Goal: Information Seeking & Learning: Learn about a topic

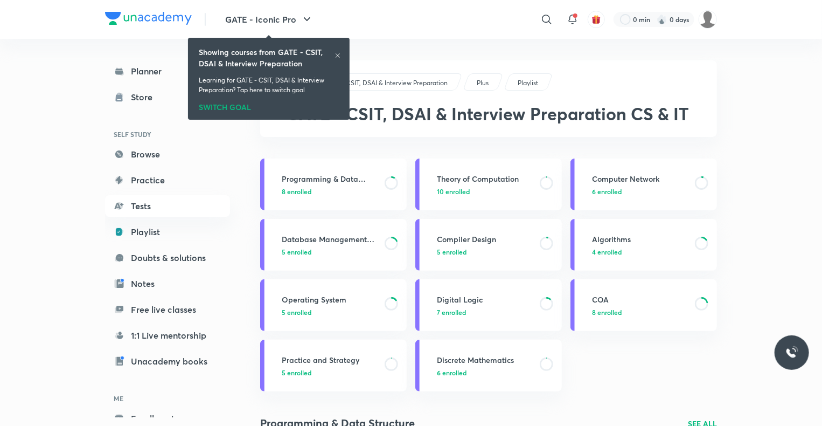
click at [337, 52] on icon at bounding box center [338, 55] width 6 height 6
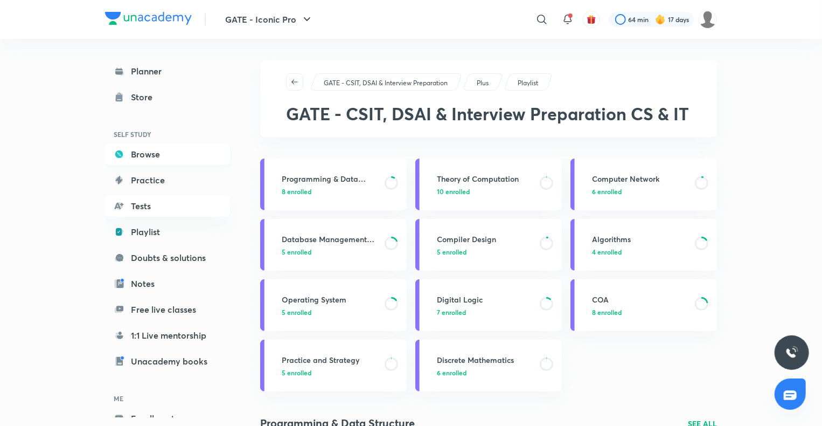
click at [146, 156] on link "Browse" at bounding box center [167, 154] width 125 height 22
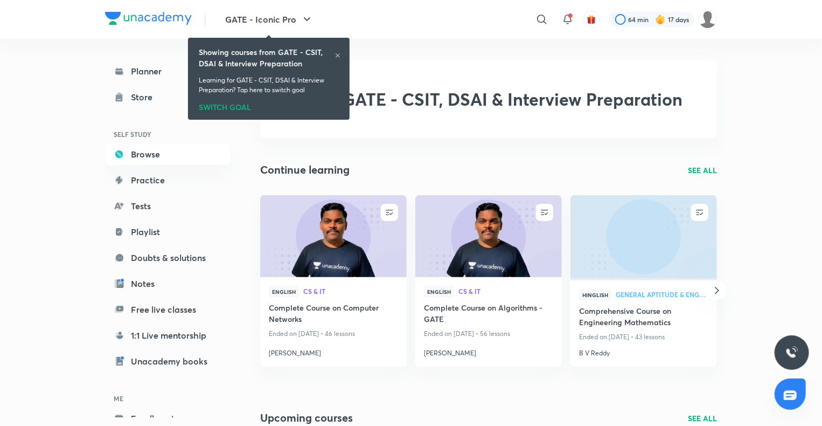
click at [695, 170] on p "SEE ALL" at bounding box center [702, 169] width 29 height 11
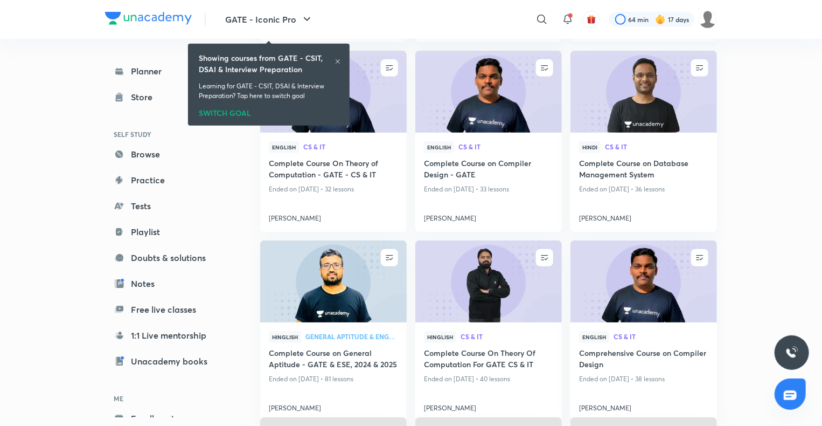
scroll to position [310, 0]
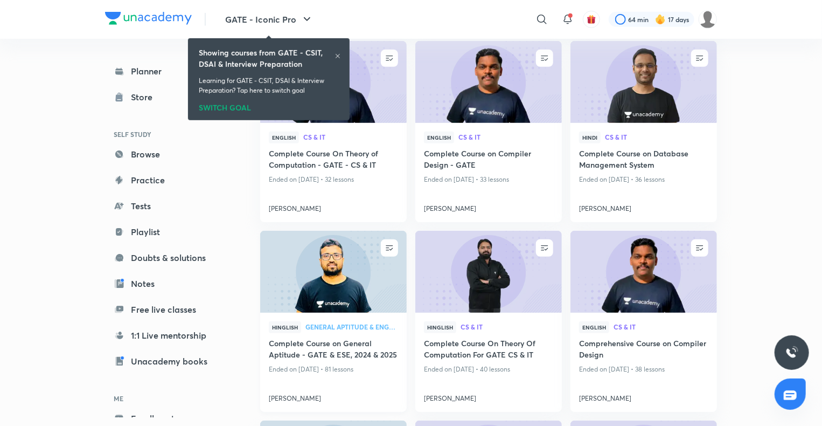
click at [336, 297] on img at bounding box center [333, 272] width 149 height 84
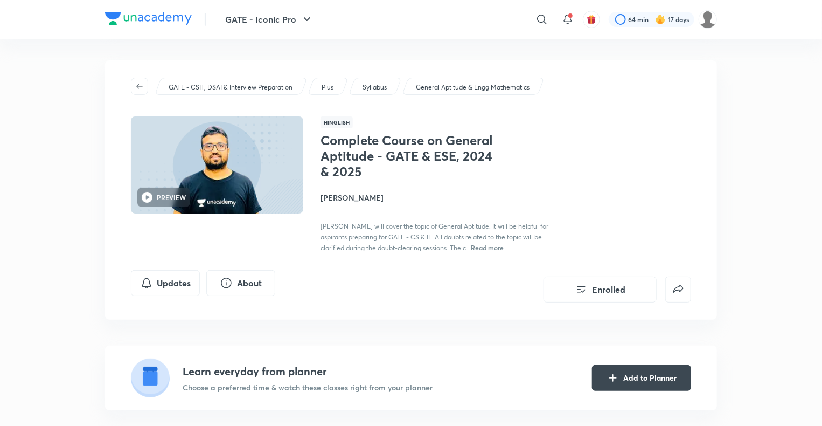
click at [494, 253] on div "GATE - CSIT, DSAI & Interview Preparation Plus Syllabus General Aptitude & Engg…" at bounding box center [411, 189] width 612 height 259
click at [489, 249] on span "Read more" at bounding box center [487, 247] width 33 height 9
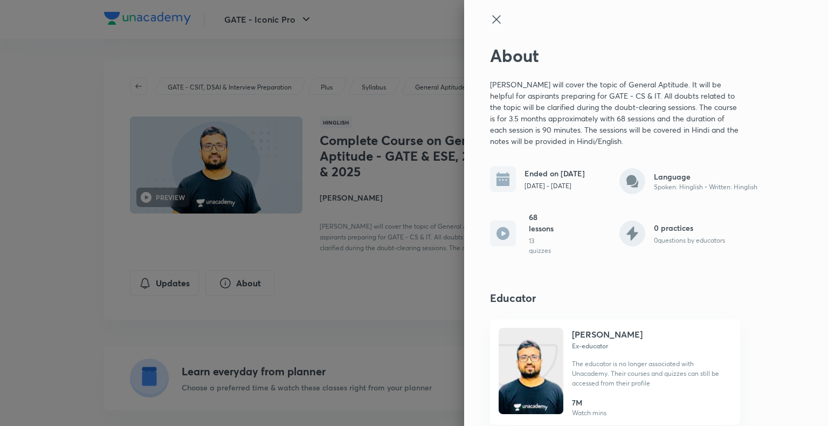
click at [356, 273] on div at bounding box center [414, 213] width 828 height 426
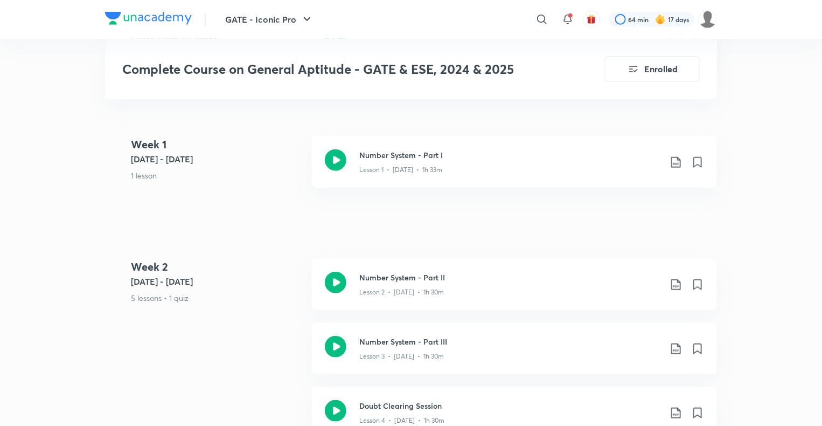
scroll to position [427, 0]
click at [415, 277] on h3 "Number System - Part II" at bounding box center [510, 276] width 302 height 11
